Goal: Book appointment/travel/reservation

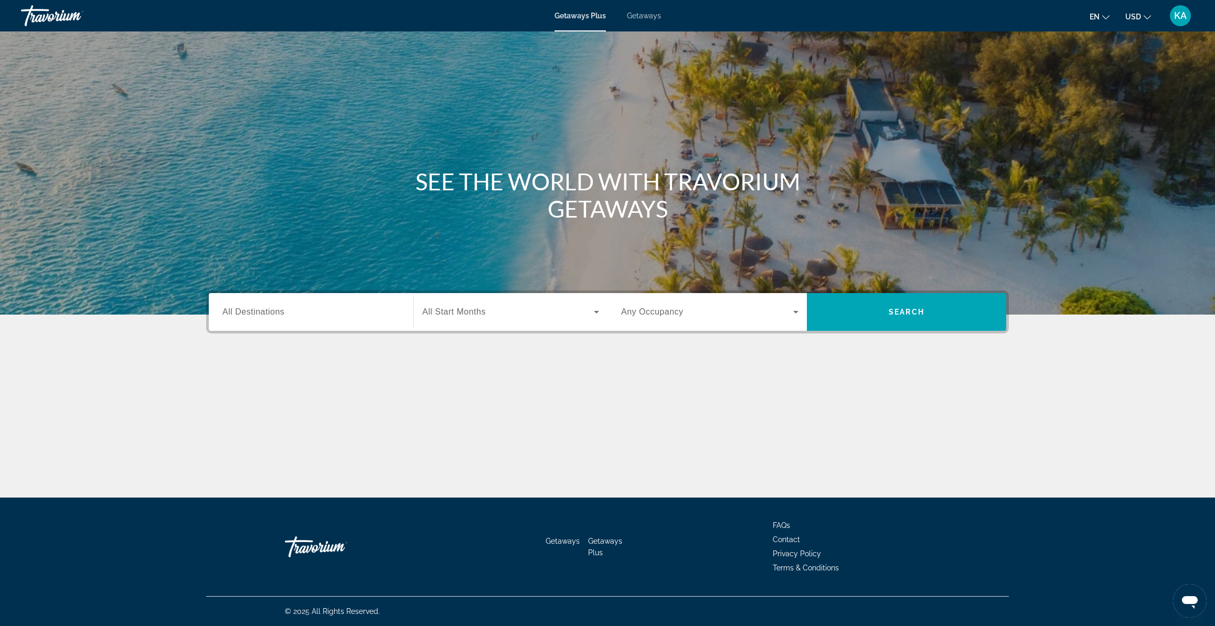
click at [640, 17] on span "Getaways" at bounding box center [644, 16] width 34 height 8
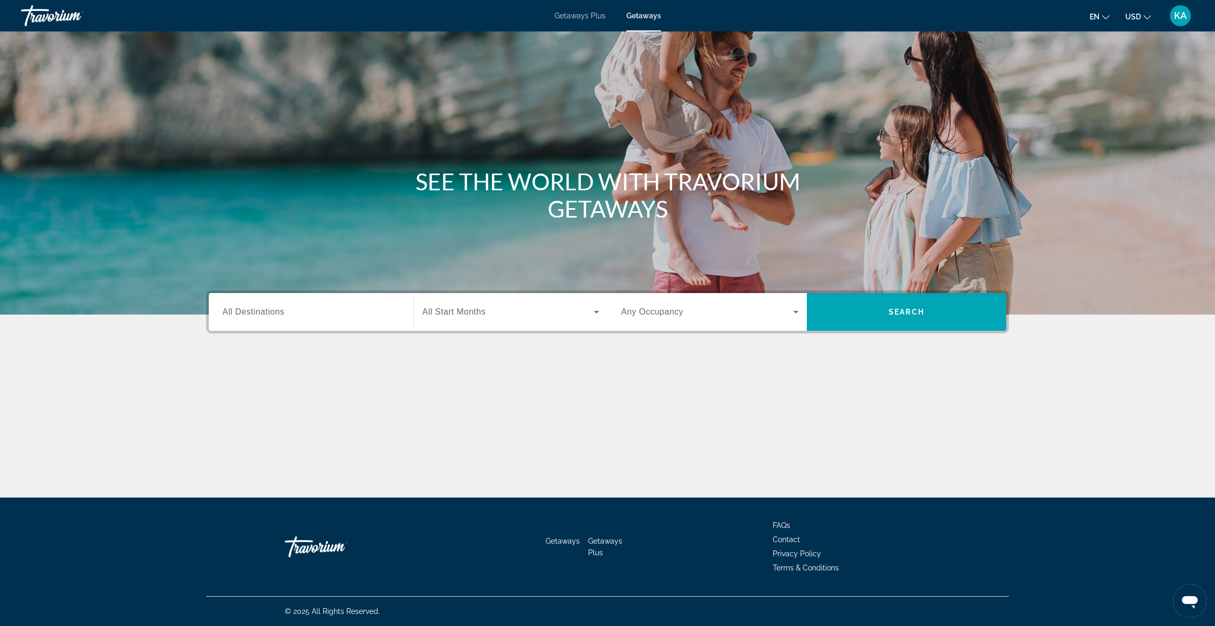
click at [366, 304] on div "Search widget" at bounding box center [310, 312] width 177 height 30
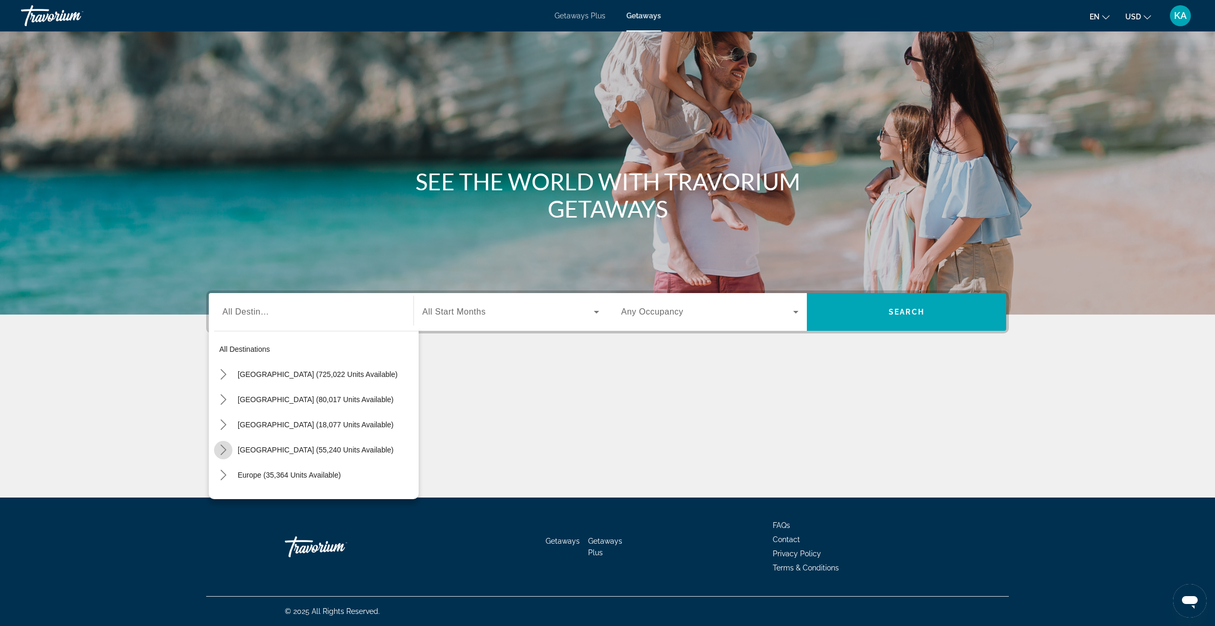
click at [229, 450] on mat-icon "Toggle Caribbean & Atlantic Islands (55,240 units available) submenu" at bounding box center [223, 450] width 18 height 18
click at [242, 449] on span "[GEOGRAPHIC_DATA] (55,240 units available)" at bounding box center [316, 450] width 156 height 8
type input "**********"
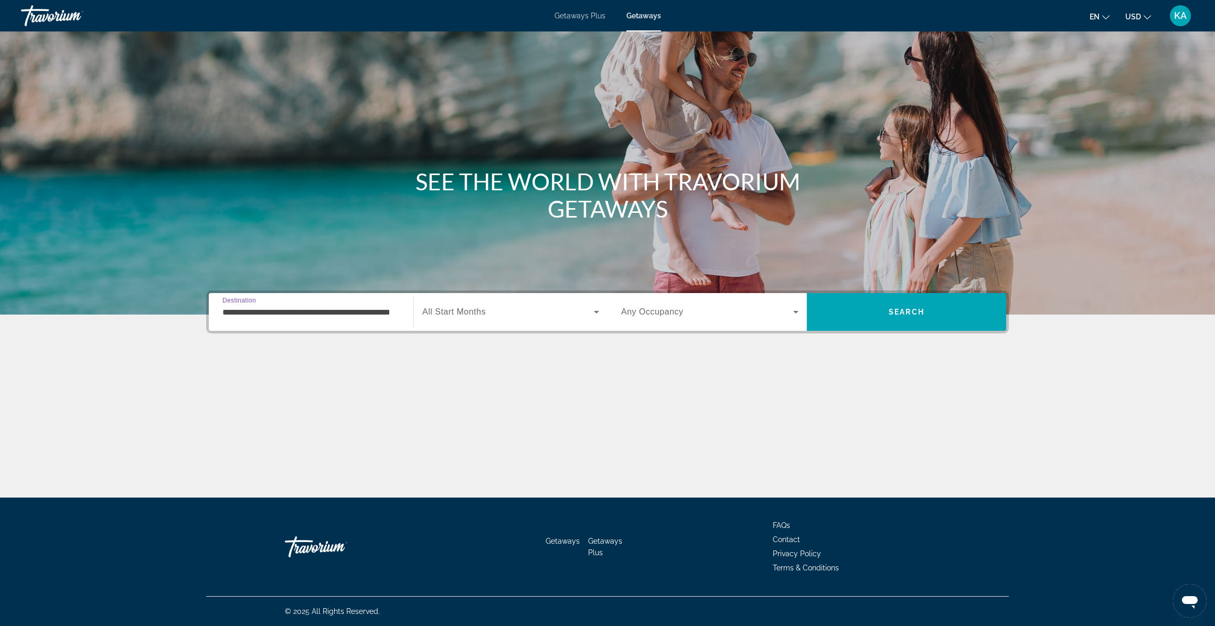
click at [518, 315] on span "Search widget" at bounding box center [508, 312] width 172 height 13
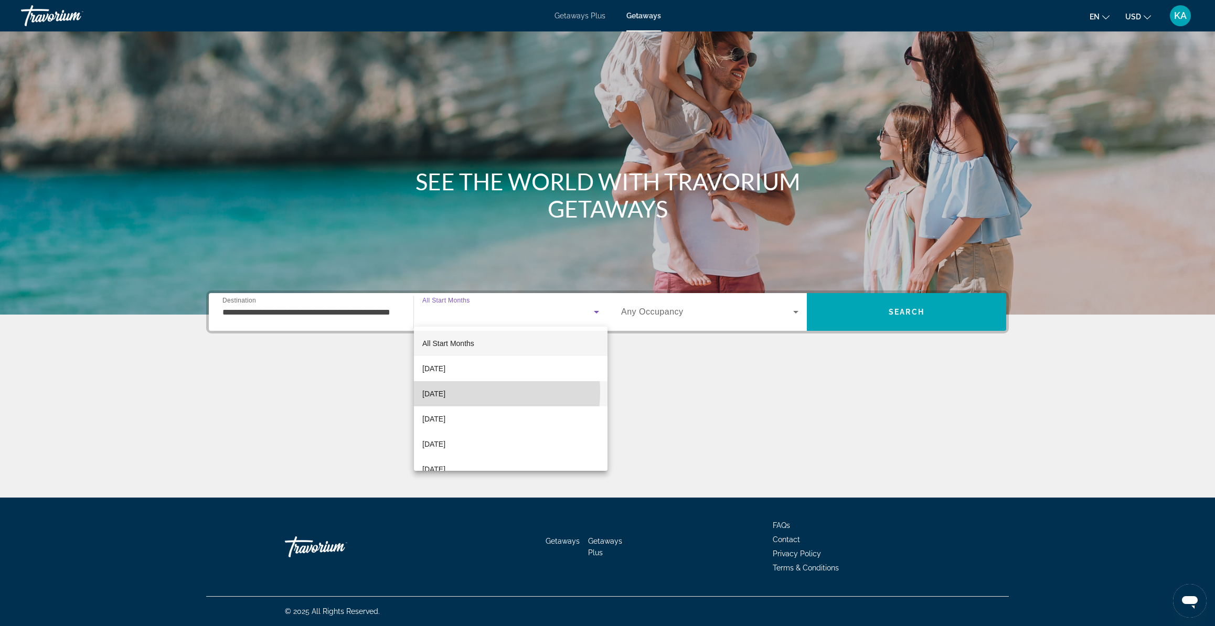
click at [445, 392] on span "[DATE]" at bounding box center [433, 394] width 23 height 13
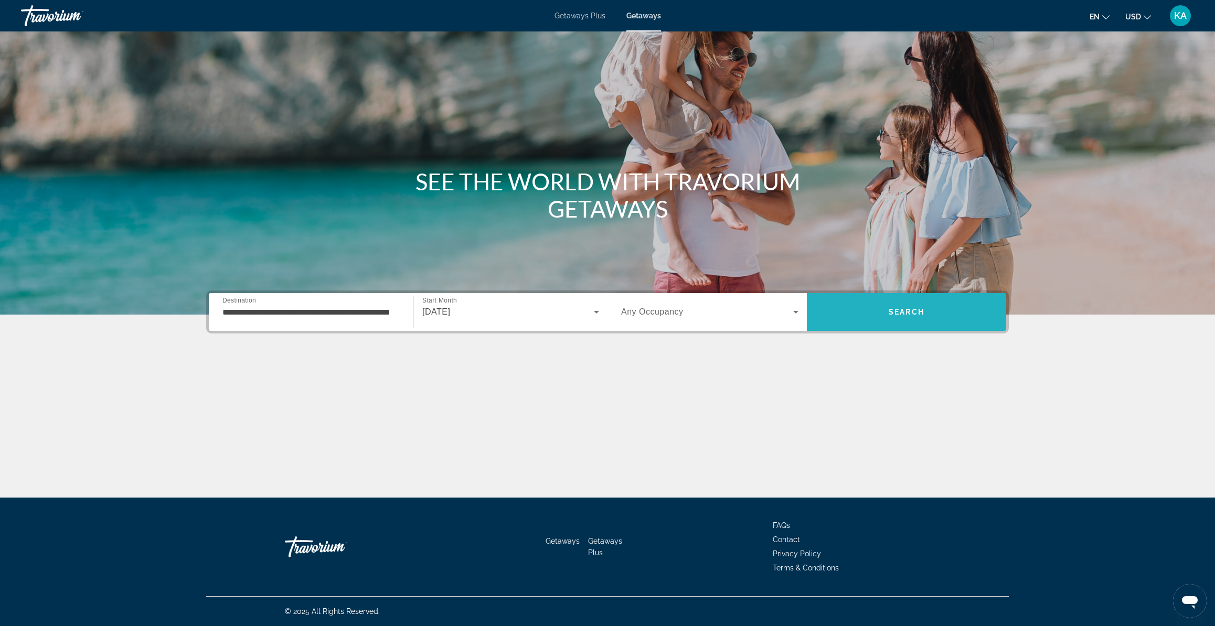
click at [859, 309] on span "Search" at bounding box center [906, 311] width 199 height 25
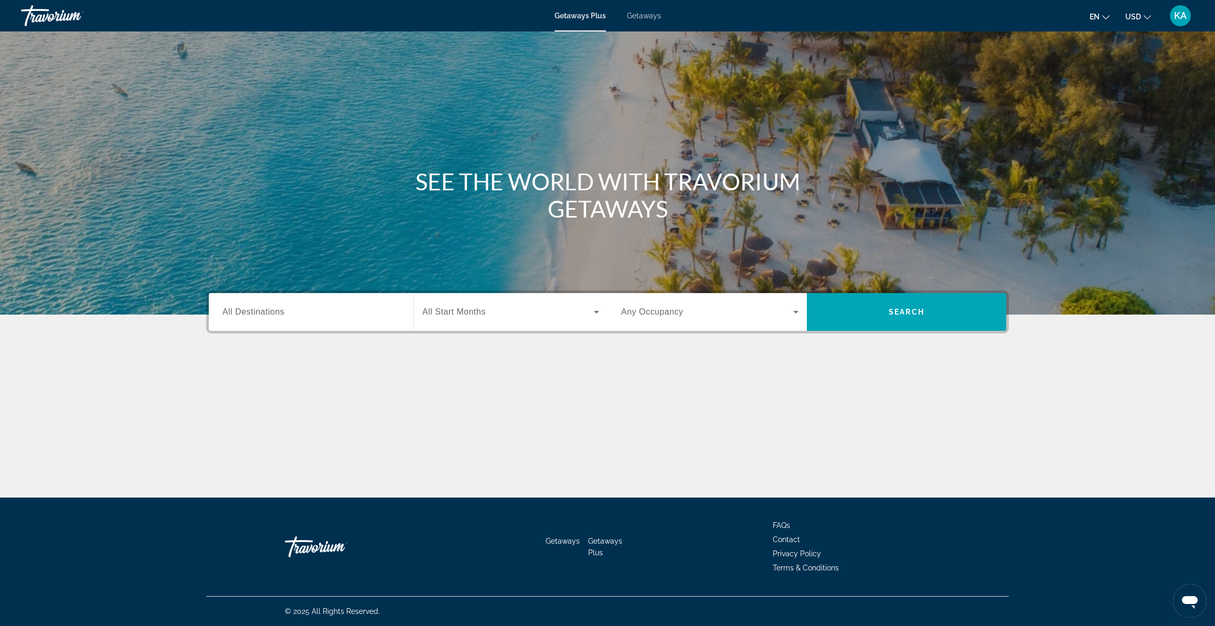
click at [644, 17] on span "Getaways" at bounding box center [644, 16] width 34 height 8
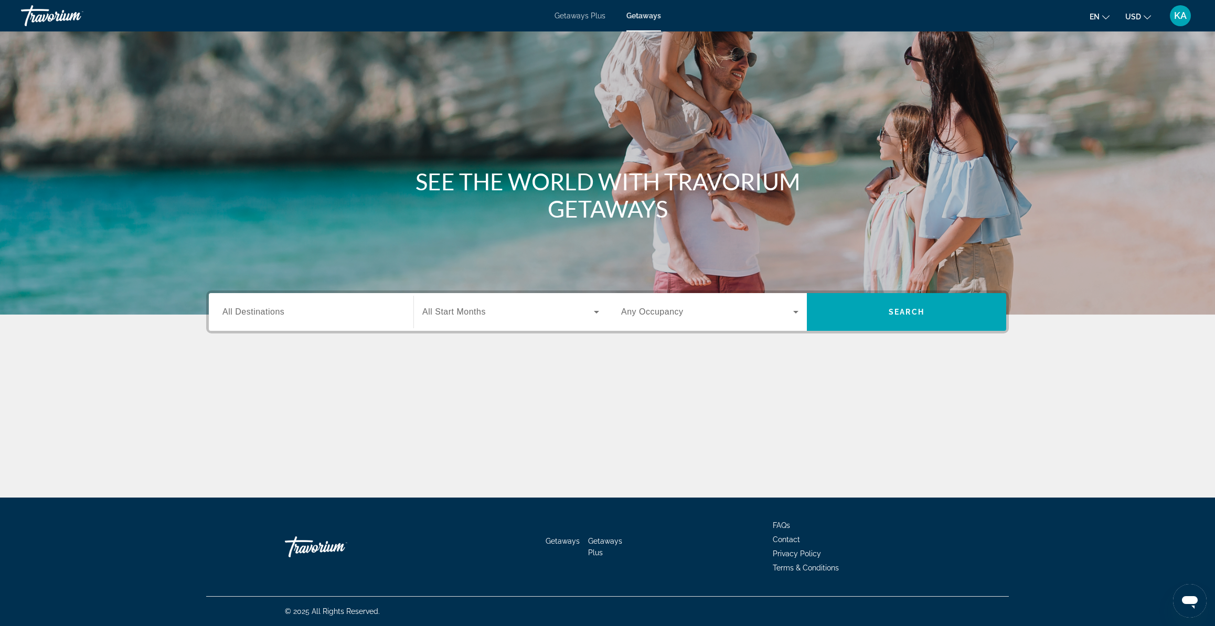
click at [291, 319] on div "Search widget" at bounding box center [310, 312] width 177 height 30
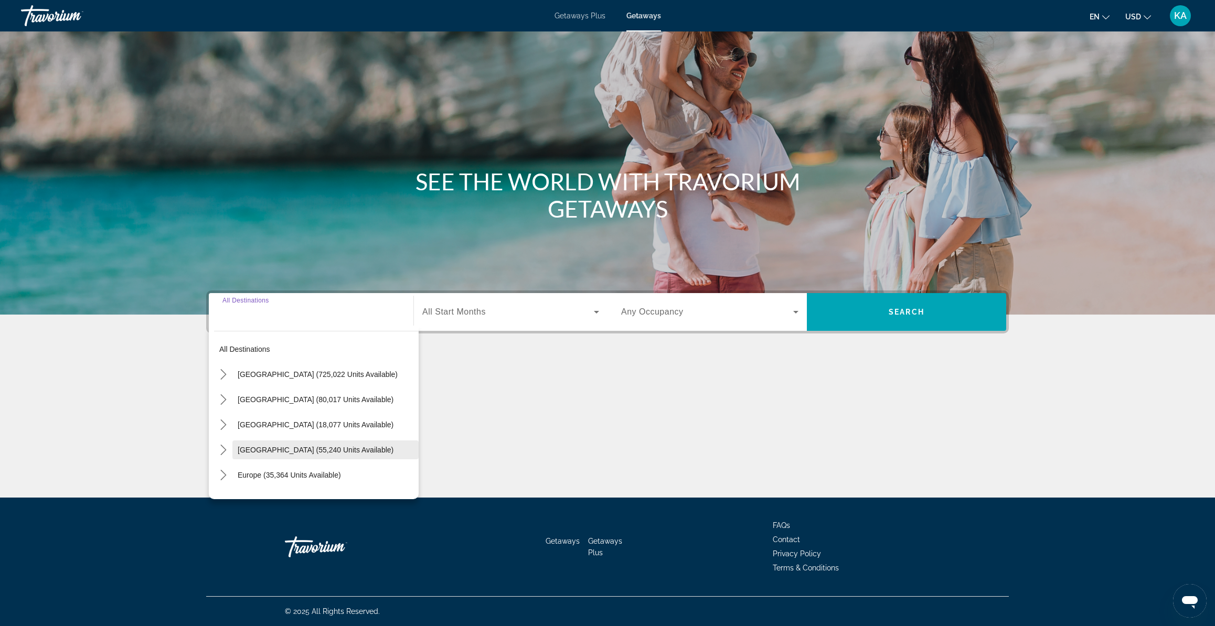
click at [239, 447] on span "[GEOGRAPHIC_DATA] (55,240 units available)" at bounding box center [316, 450] width 156 height 8
type input "**********"
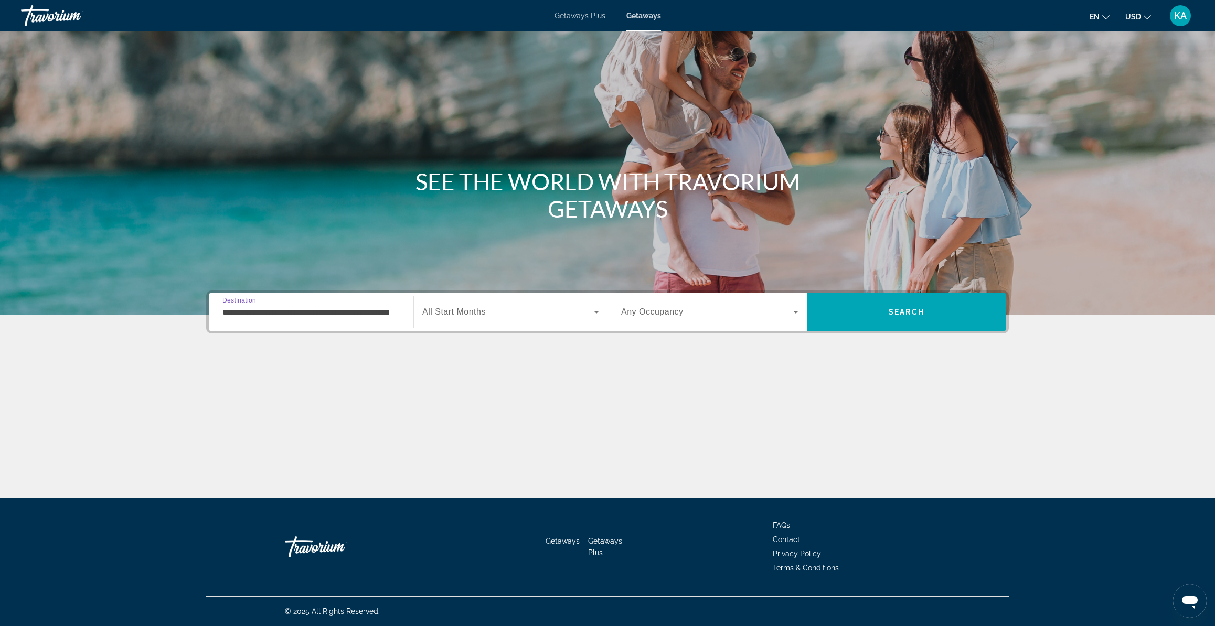
click at [437, 312] on span "All Start Months" at bounding box center [453, 311] width 63 height 9
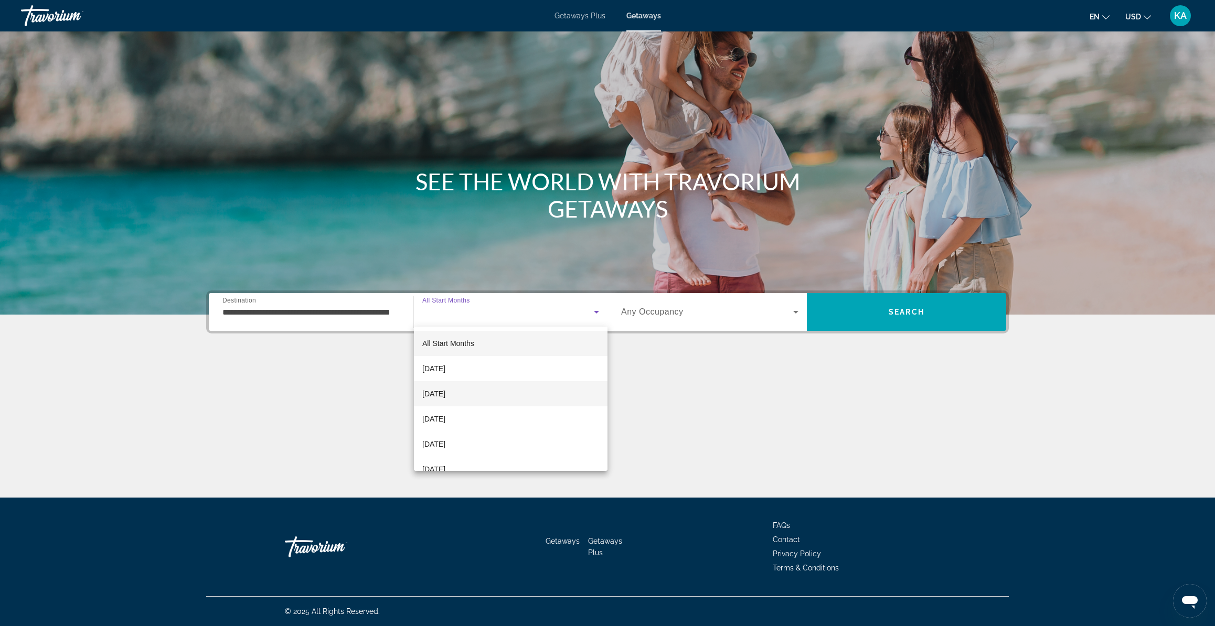
click at [434, 392] on span "[DATE]" at bounding box center [433, 394] width 23 height 13
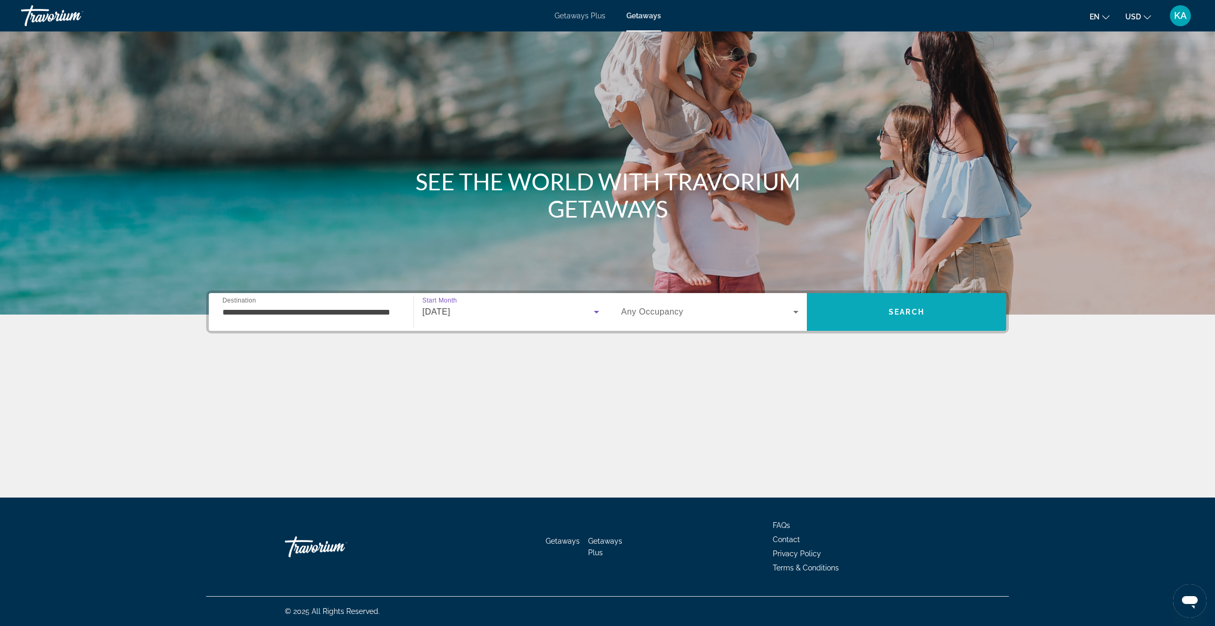
click at [859, 308] on span "Search" at bounding box center [906, 311] width 199 height 25
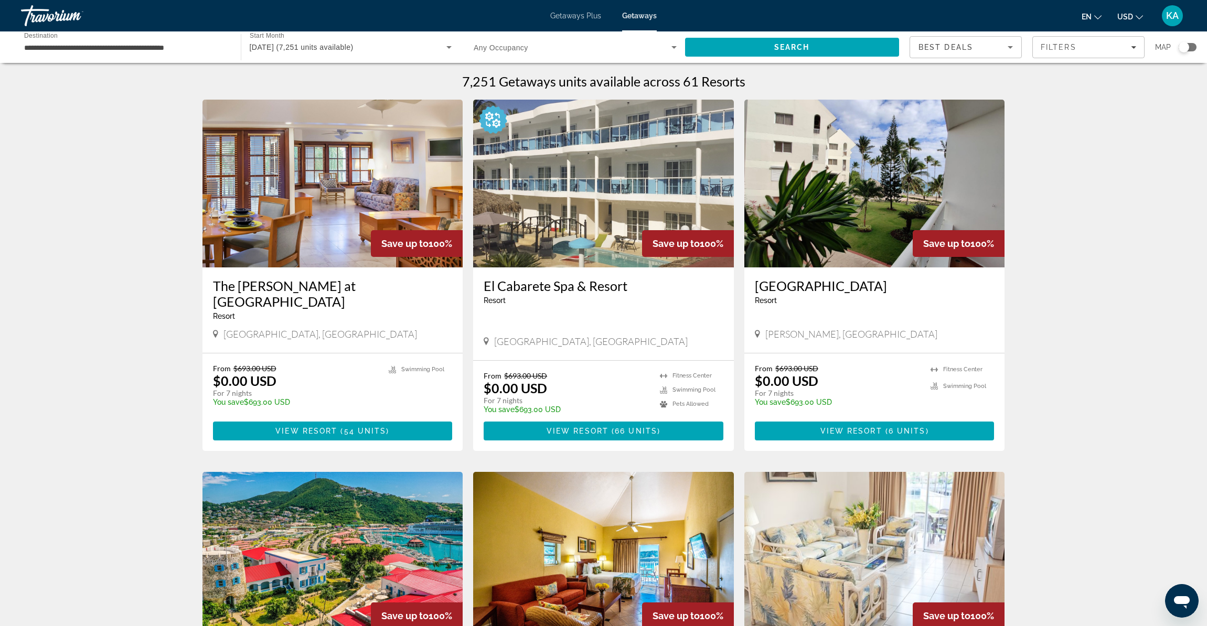
click at [374, 201] on img "Main content" at bounding box center [332, 184] width 261 height 168
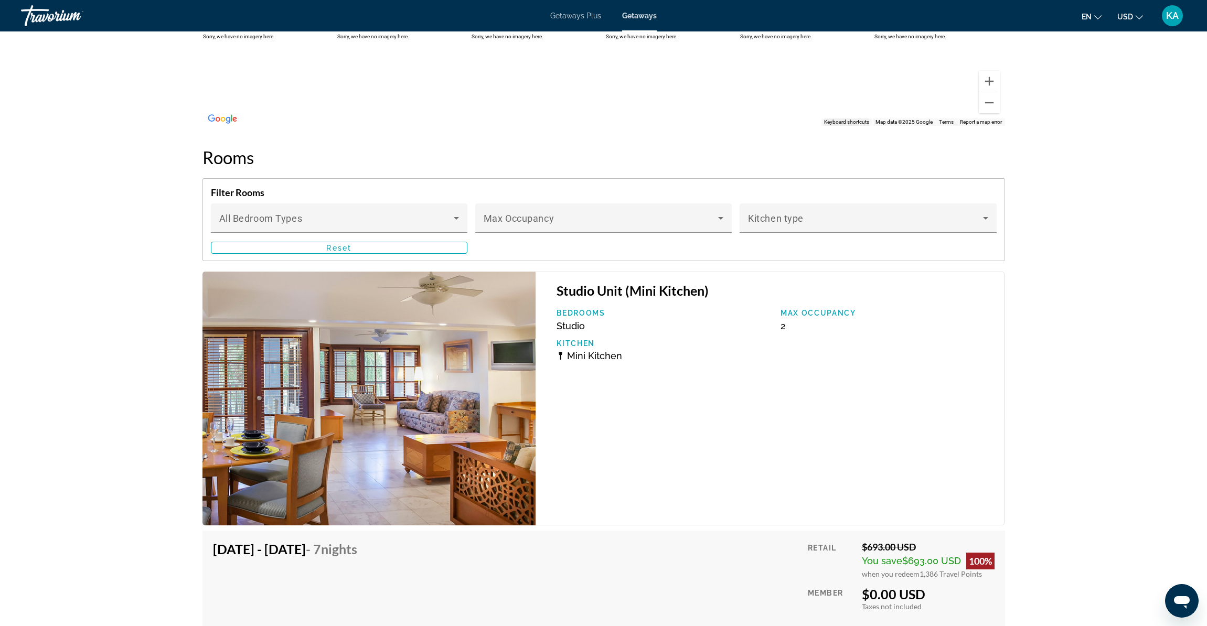
scroll to position [1785, 0]
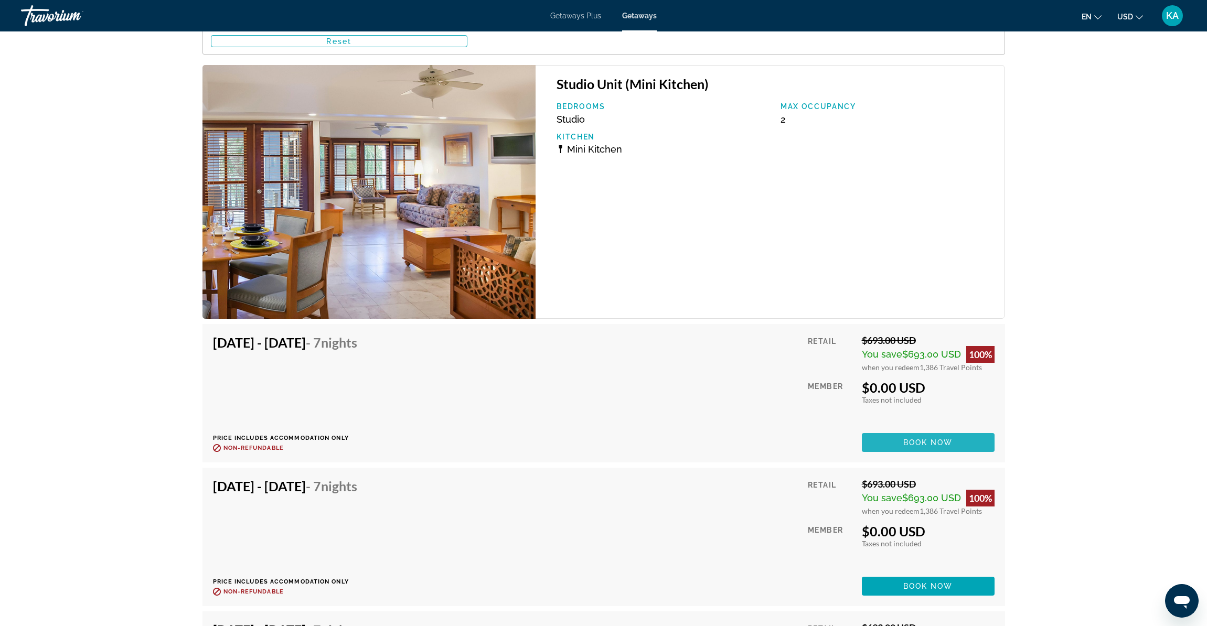
click at [928, 444] on span "Book now" at bounding box center [928, 442] width 50 height 8
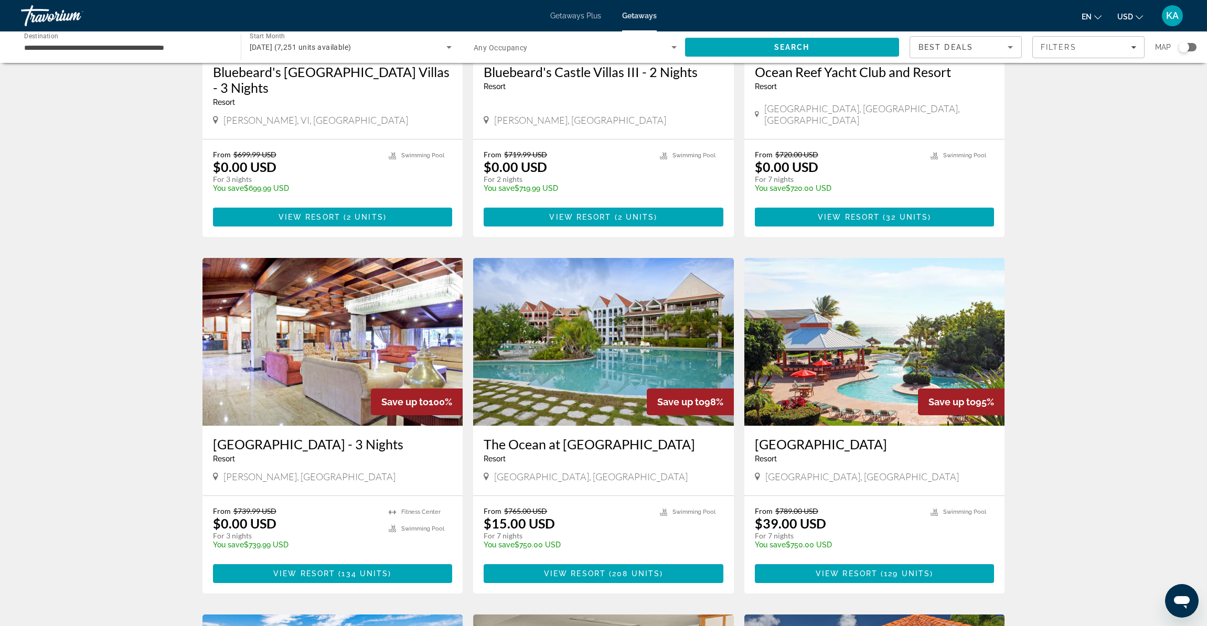
scroll to position [607, 0]
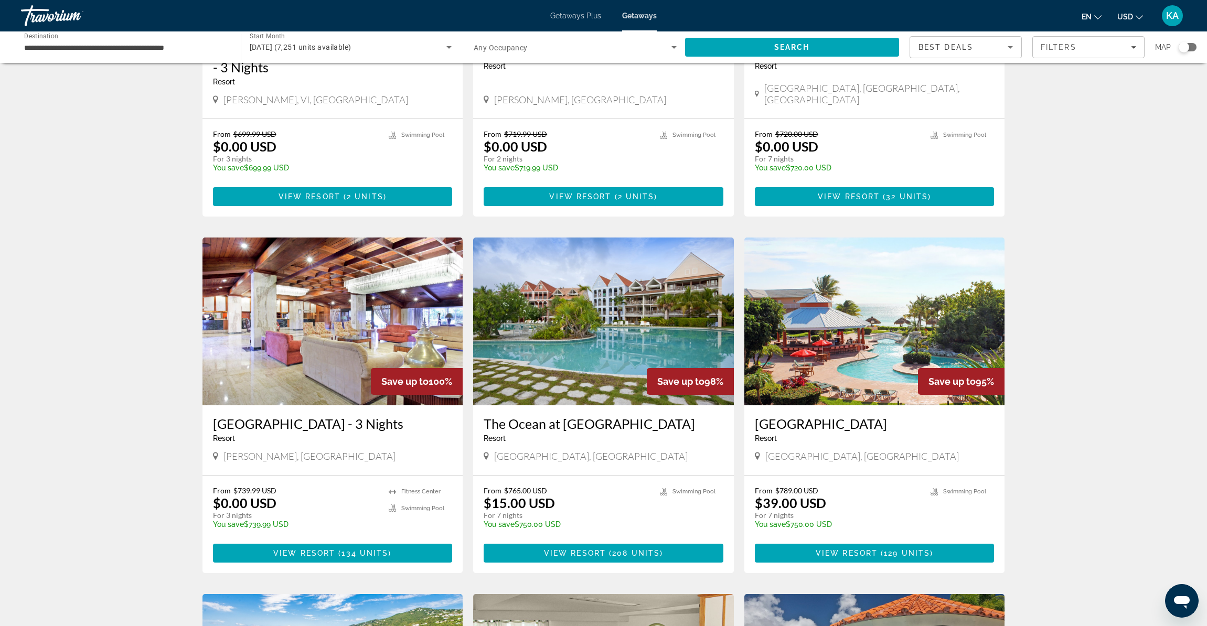
click at [73, 49] on input "**********" at bounding box center [125, 47] width 203 height 13
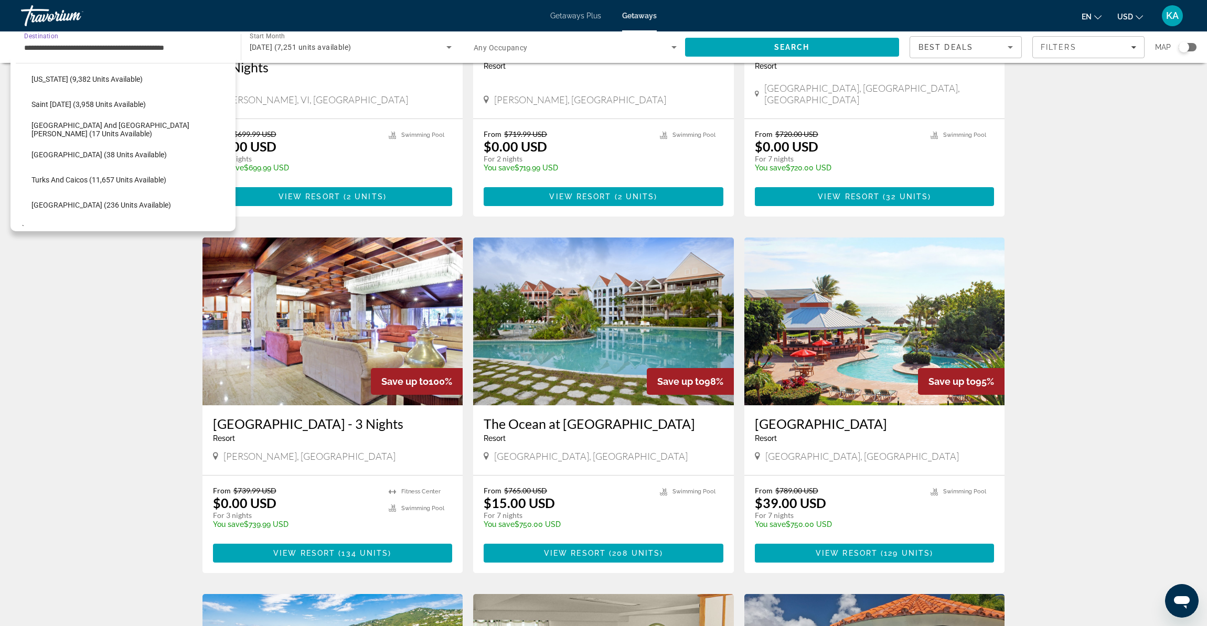
scroll to position [405, 0]
click at [65, 151] on span "Europe (35,364 units available)" at bounding box center [90, 155] width 102 height 8
type input "**********"
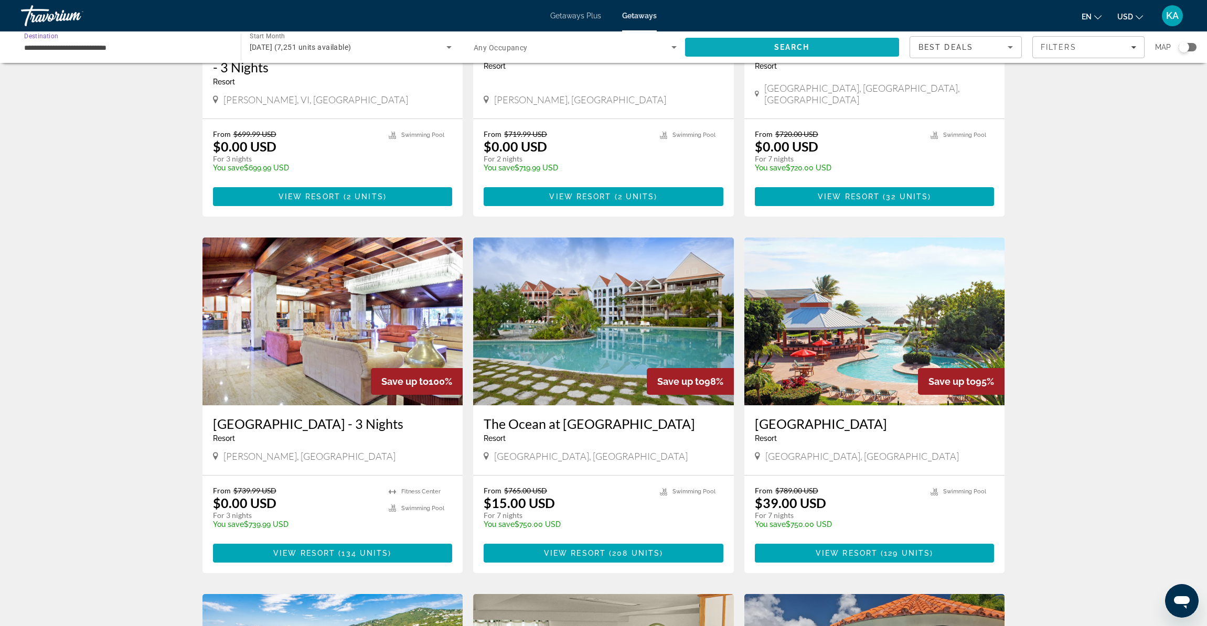
click at [767, 50] on span "Search" at bounding box center [792, 47] width 215 height 25
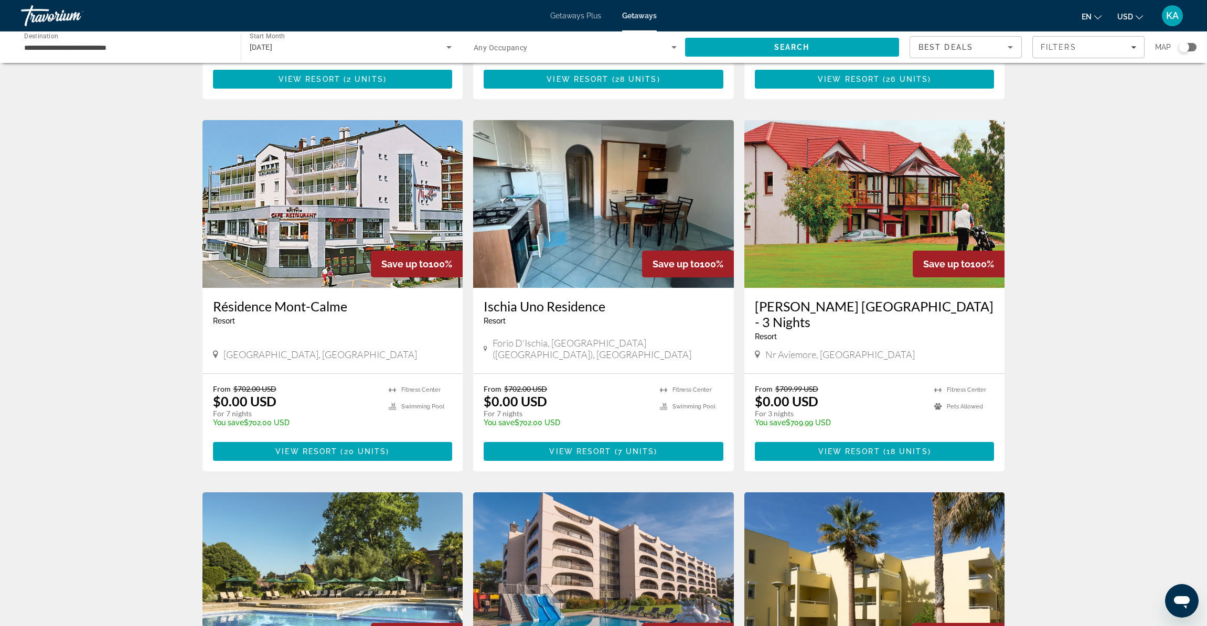
scroll to position [795, 0]
